Goal: Transaction & Acquisition: Purchase product/service

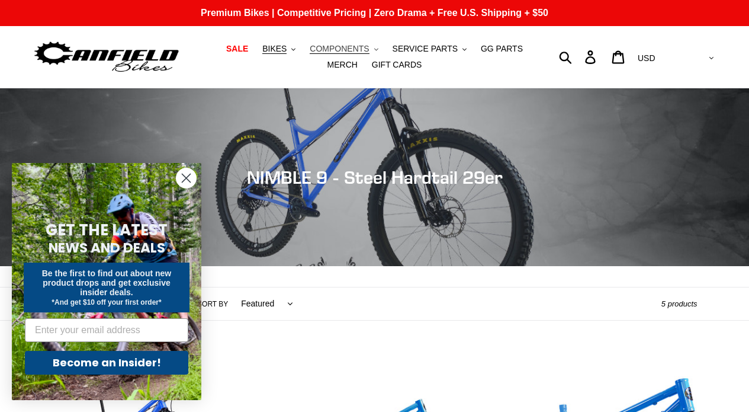
click at [330, 50] on span "COMPONENTS" at bounding box center [339, 49] width 59 height 10
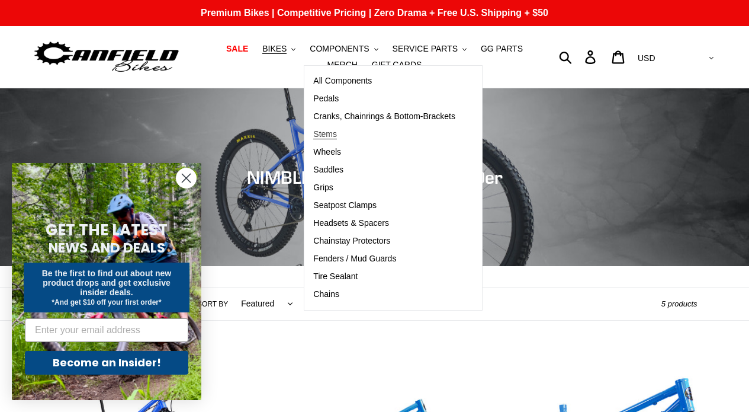
click at [361, 131] on link "Stems" at bounding box center [384, 135] width 160 height 18
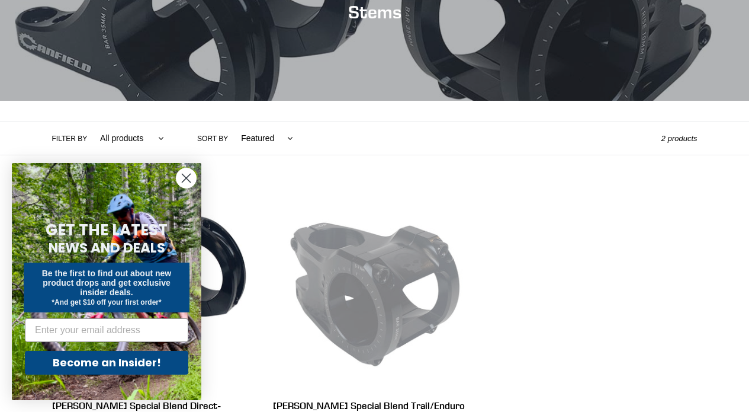
scroll to position [185, 0]
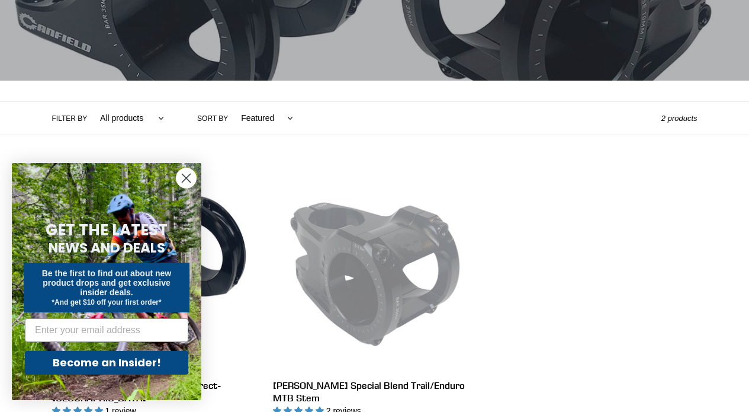
click at [188, 181] on circle "Close dialog" at bounding box center [187, 178] width 20 height 20
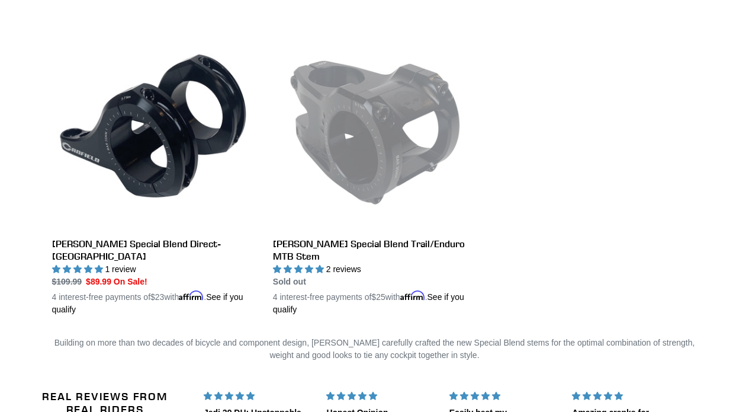
scroll to position [329, 0]
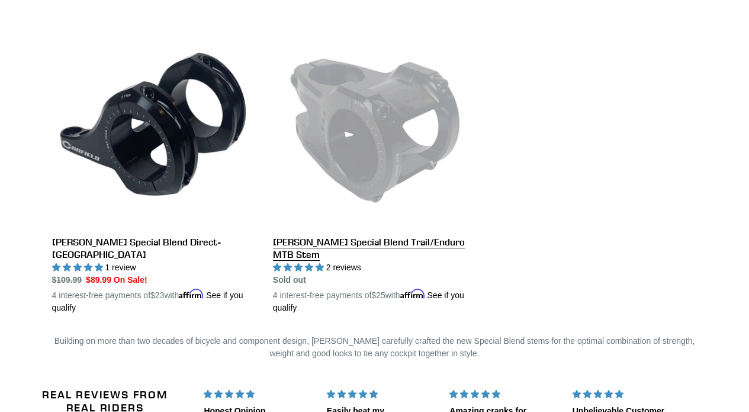
click at [399, 250] on link "[PERSON_NAME] Special Blend Trail/Enduro MTB Stem" at bounding box center [374, 169] width 203 height 290
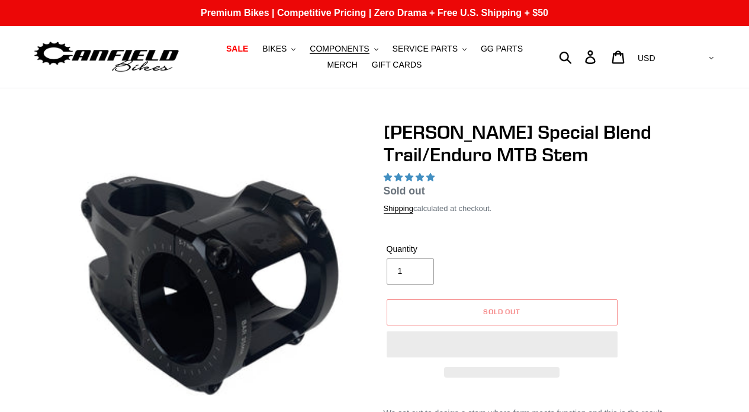
select select "highest-rating"
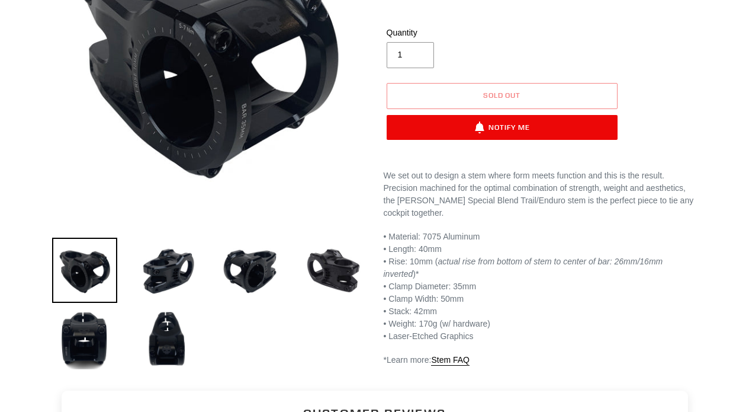
scroll to position [217, 0]
